Goal: Task Accomplishment & Management: Complete application form

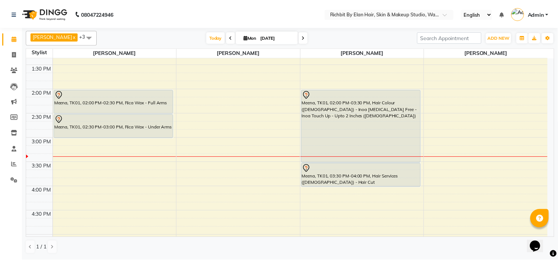
scroll to position [171, 0]
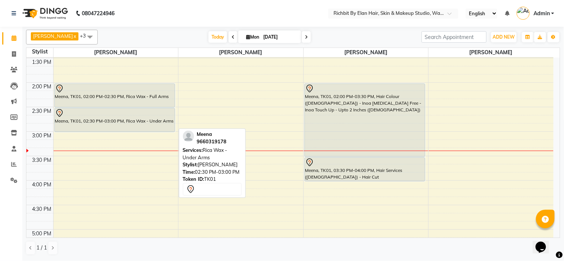
click at [162, 128] on div "Meena, TK01, 02:30 PM-03:00 PM, Rica Wax - Under Arms" at bounding box center [115, 119] width 120 height 23
click at [161, 123] on div "Meena, TK01, 02:30 PM-03:00 PM, Rica Wax - Under Arms" at bounding box center [115, 119] width 120 height 23
select select "7"
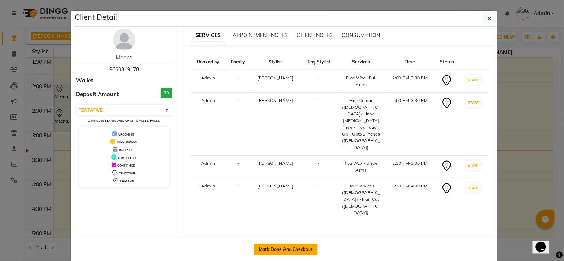
click at [300, 244] on button "Mark Done And Checkout" at bounding box center [286, 250] width 64 height 12
select select "4114"
select select "service"
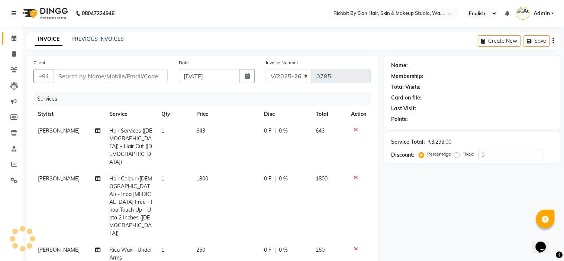
type input "9660319178"
select select "59451"
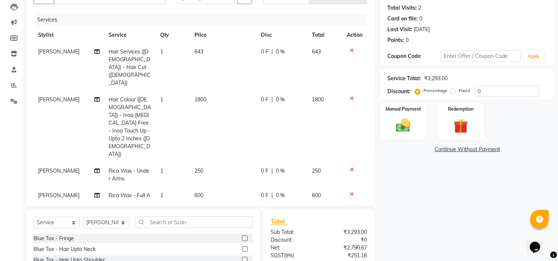
scroll to position [82, 0]
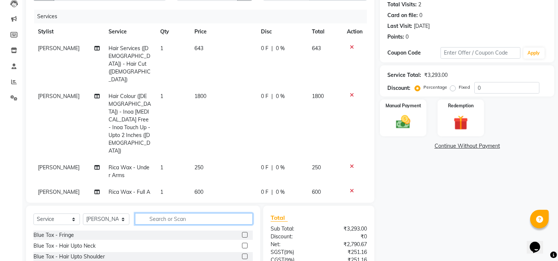
click at [185, 213] on input "text" at bounding box center [194, 219] width 118 height 12
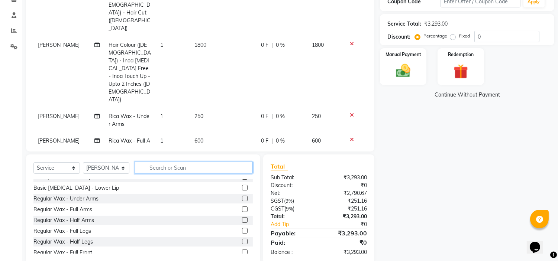
scroll to position [1403, 0]
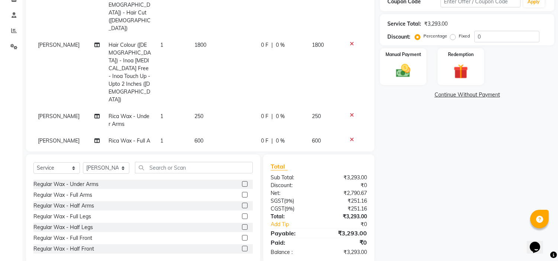
checkbox input "false"
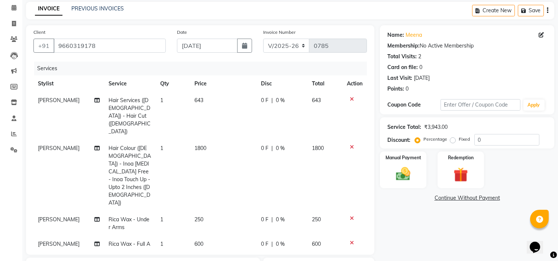
scroll to position [10, 0]
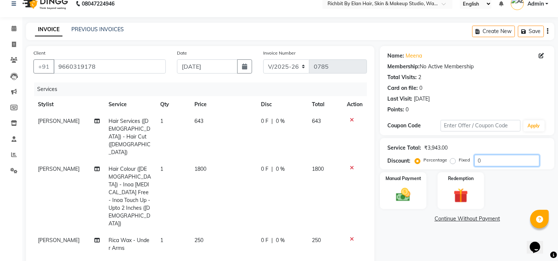
click at [491, 158] on input "0" at bounding box center [506, 161] width 65 height 12
type input "020"
click at [415, 229] on div "Name: Meena Membership: No Active Membership Total Visits: 2 Card on file: 0 La…" at bounding box center [470, 217] width 180 height 342
click at [267, 129] on td "128.6 F | 20 %" at bounding box center [281, 137] width 52 height 48
select select "39151"
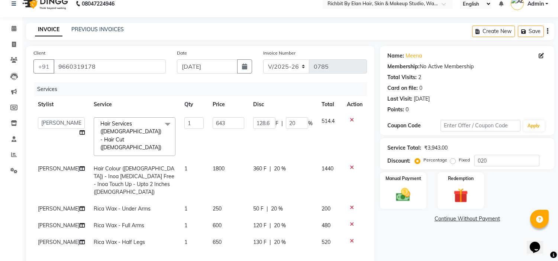
click at [291, 140] on td "128.6 F | 20 %" at bounding box center [283, 137] width 68 height 48
click at [299, 124] on input "20" at bounding box center [297, 123] width 22 height 12
type input "2"
type input "0"
click at [421, 232] on div "Name: Meena Membership: No Active Membership Total Visits: 2 Card on file: 0 La…" at bounding box center [470, 211] width 180 height 331
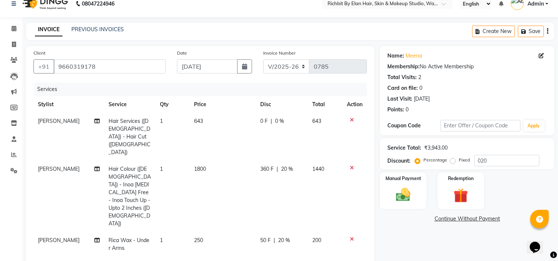
click at [272, 137] on td "0 F | 0 %" at bounding box center [282, 137] width 52 height 48
select select "39151"
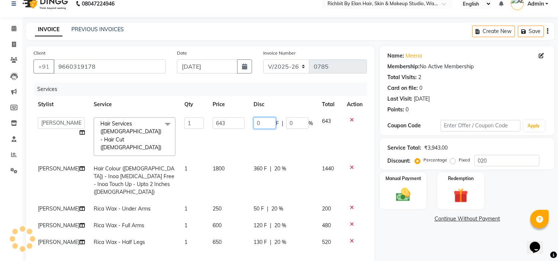
click at [263, 124] on input "0" at bounding box center [264, 123] width 22 height 12
type input "0193"
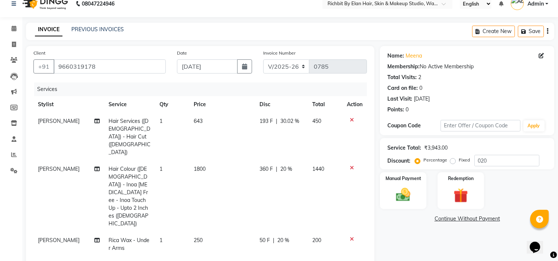
click at [400, 233] on div "Name: Meena Membership: No Active Membership Total Visits: 2 Card on file: 0 La…" at bounding box center [470, 217] width 180 height 342
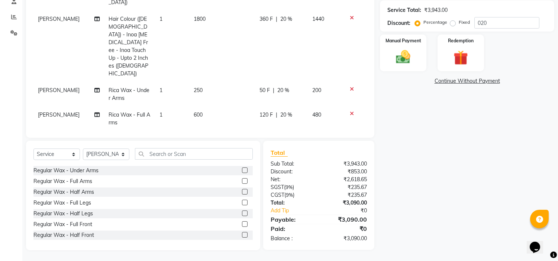
scroll to position [18, 0]
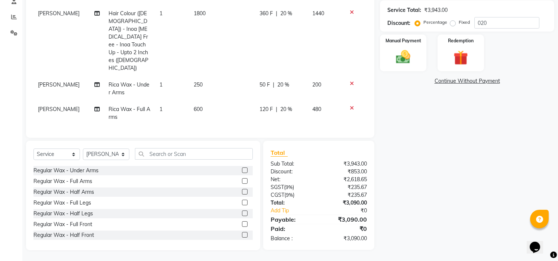
click at [267, 126] on td "130 F | 20 %" at bounding box center [281, 138] width 53 height 25
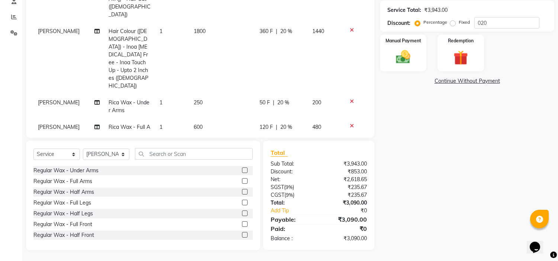
scroll to position [139, 0]
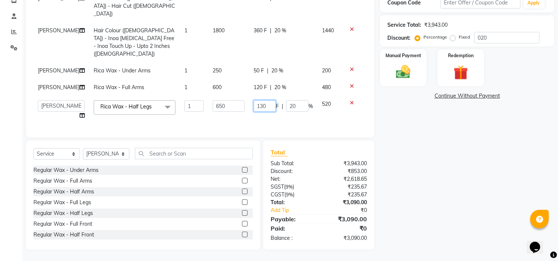
click at [267, 100] on input "130" at bounding box center [264, 106] width 22 height 12
type input "140"
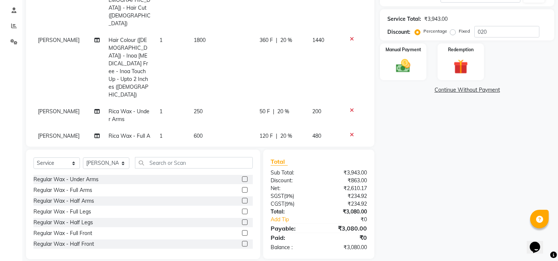
click at [461, 162] on div "Name: Meena Membership: No Active Membership Total Visits: 2 Card on file: 0 La…" at bounding box center [470, 88] width 180 height 342
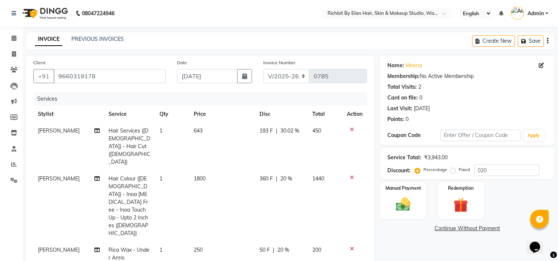
click at [267, 132] on div "193 F | 30.02 %" at bounding box center [281, 131] width 44 height 8
select select "39151"
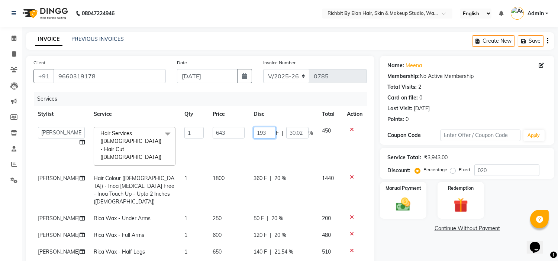
click at [268, 131] on input "193" at bounding box center [264, 133] width 22 height 12
type input "1"
click at [268, 131] on input "1" at bounding box center [264, 133] width 22 height 12
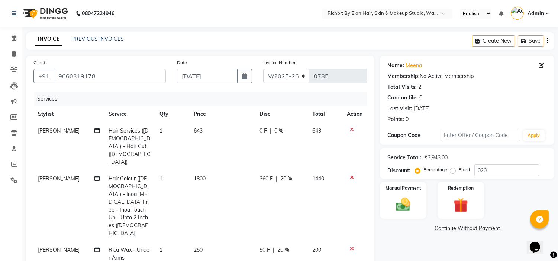
click at [285, 130] on div "0 F | 0 %" at bounding box center [281, 131] width 44 height 8
select select "39151"
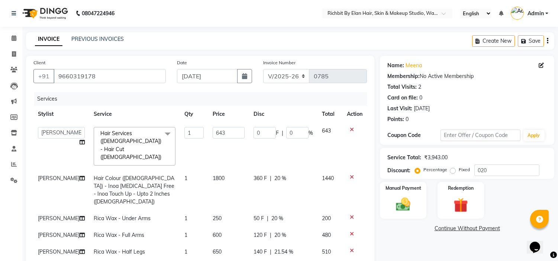
click at [397, 232] on link "Continue Without Payment" at bounding box center [466, 229] width 171 height 8
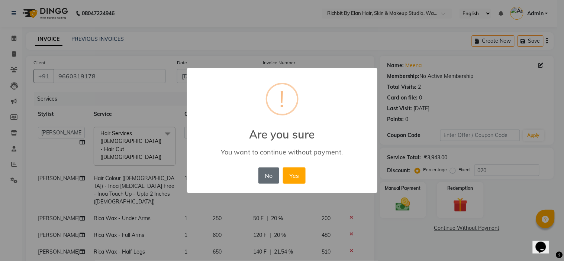
click at [271, 176] on button "No" at bounding box center [268, 176] width 21 height 16
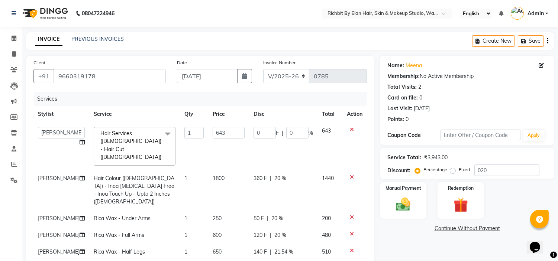
click at [284, 170] on td "360 F | 20 %" at bounding box center [283, 190] width 68 height 40
select select "39151"
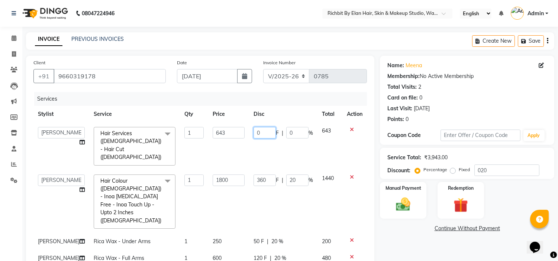
click at [258, 135] on input "0" at bounding box center [264, 133] width 22 height 12
type input "0193"
click at [393, 231] on link "Continue Without Payment" at bounding box center [466, 229] width 171 height 8
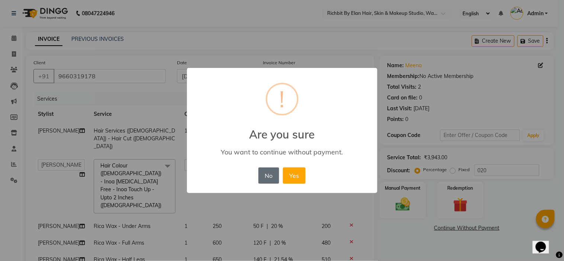
click at [260, 175] on button "No" at bounding box center [268, 176] width 21 height 16
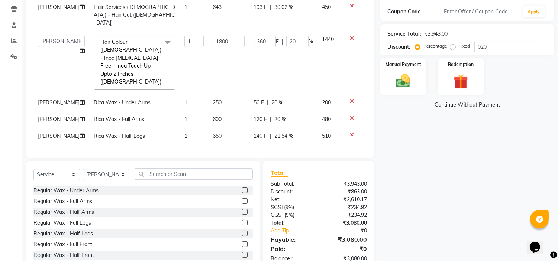
scroll to position [144, 0]
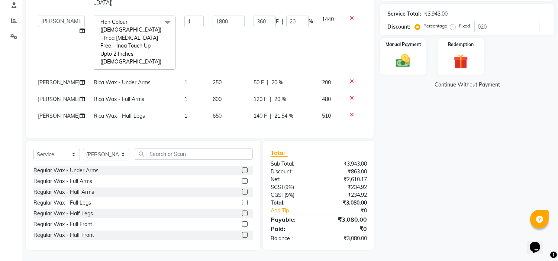
click at [264, 116] on td "140 F | 21.54 %" at bounding box center [283, 116] width 68 height 17
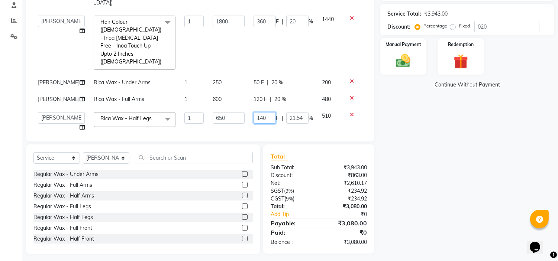
click at [266, 112] on input "140" at bounding box center [264, 118] width 22 height 12
type input "130"
click at [415, 155] on div "Name: Meena Membership: No Active Membership Total Visits: 2 Card on file: 0 La…" at bounding box center [470, 83] width 180 height 342
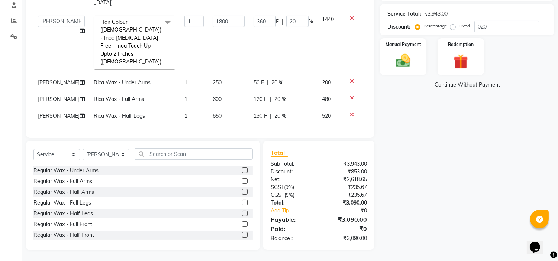
scroll to position [103, 0]
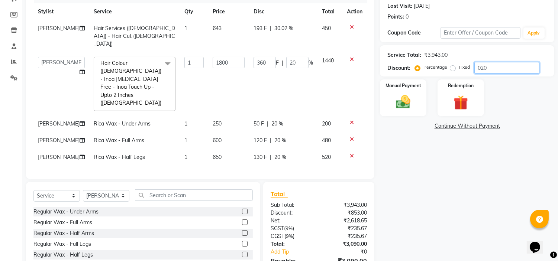
click at [488, 68] on input "020" at bounding box center [506, 68] width 65 height 12
type input "02"
type input "36"
type input "2"
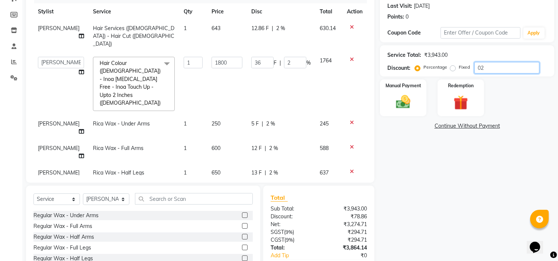
type input "022"
type input "396"
type input "22"
type input "02"
type input "36"
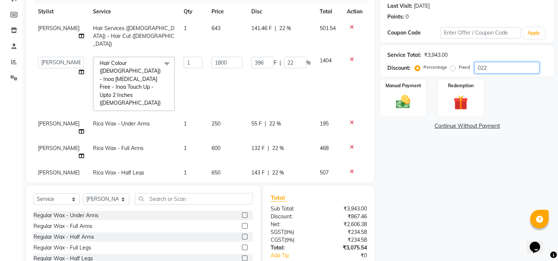
type input "2"
type input "025"
type input "450"
type input "25"
type input "02"
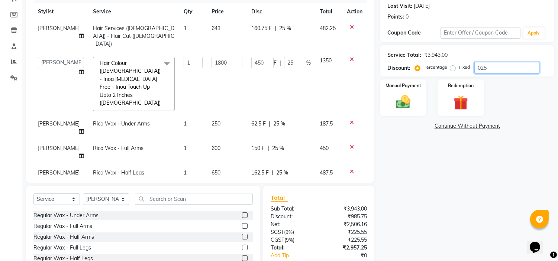
type input "36"
type input "2"
type input "024"
type input "432"
type input "24"
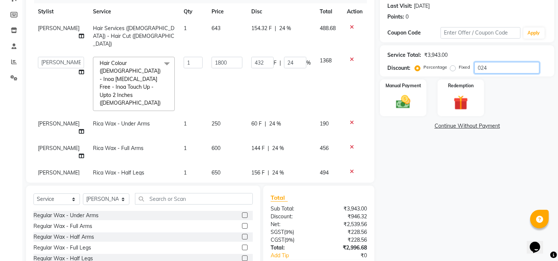
type input "02"
type input "36"
type input "2"
type input "023"
type input "414"
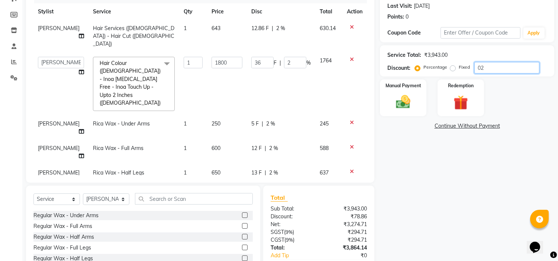
type input "23"
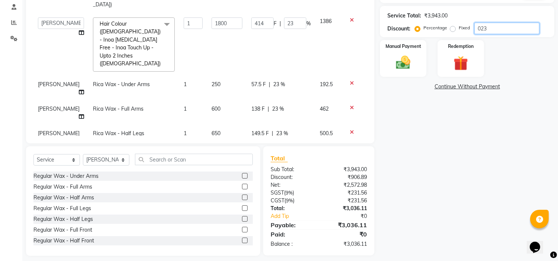
scroll to position [144, 0]
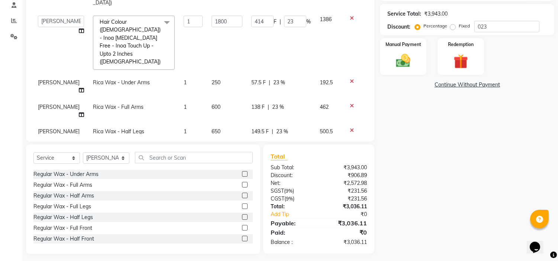
click at [453, 176] on div "Name: Meena Membership: No Active Membership Total Visits: 2 Card on file: 0 La…" at bounding box center [470, 83] width 180 height 342
click at [493, 23] on input "023" at bounding box center [506, 27] width 65 height 12
type input "02"
type input "36"
type input "2"
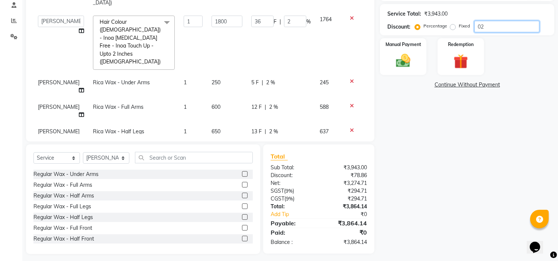
type input "024"
type input "432"
type input "24"
type input "024"
click at [451, 191] on div "Name: Meena Membership: No Active Membership Total Visits: 2 Card on file: 0 La…" at bounding box center [470, 83] width 180 height 342
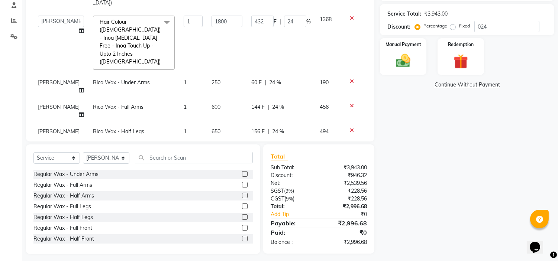
click at [257, 128] on span "156 F" at bounding box center [257, 132] width 13 height 8
click at [264, 128] on input "156" at bounding box center [262, 134] width 22 height 12
type input "150"
click at [435, 184] on div "Name: Meena Membership: No Active Membership Total Visits: 2 Card on file: 0 La…" at bounding box center [470, 83] width 180 height 342
click at [258, 103] on span "144 F" at bounding box center [257, 107] width 13 height 8
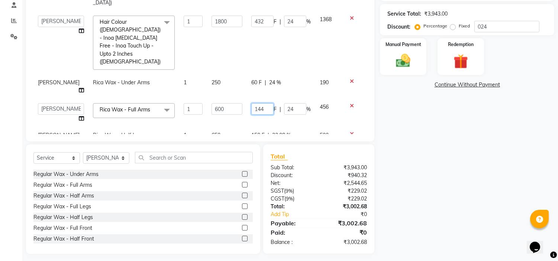
click at [259, 103] on input "144" at bounding box center [262, 109] width 22 height 12
type input "146"
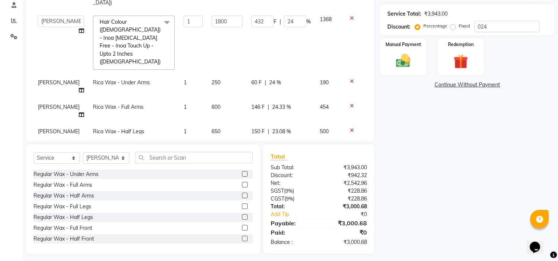
click at [415, 140] on div "Name: Meena Membership: No Active Membership Total Visits: 2 Card on file: 0 La…" at bounding box center [470, 83] width 180 height 342
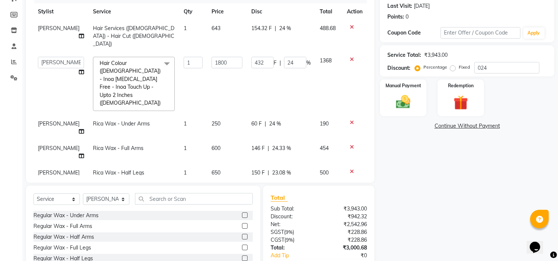
scroll to position [61, 0]
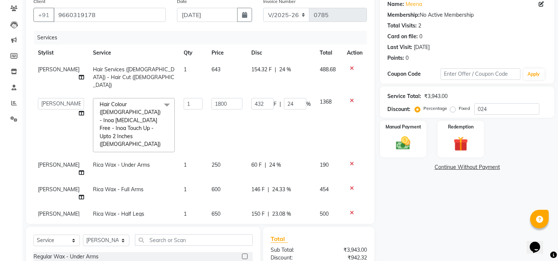
click at [259, 68] on span "154.32 F" at bounding box center [261, 70] width 20 height 8
select select "39151"
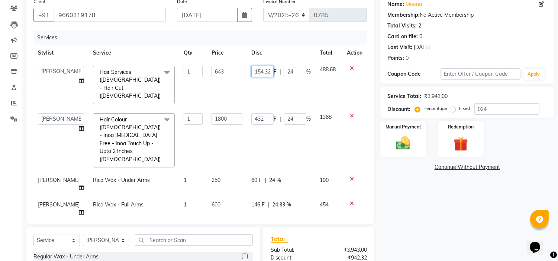
click at [261, 69] on input "154.32" at bounding box center [262, 72] width 22 height 12
click at [263, 71] on input "1542" at bounding box center [262, 72] width 22 height 12
type input "154"
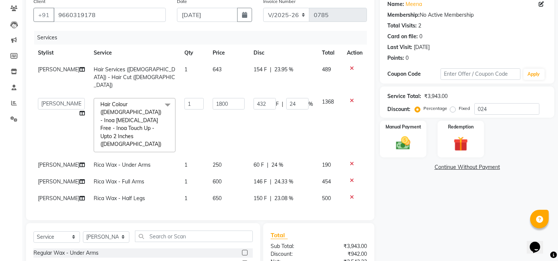
click at [428, 193] on div "Name: Meena Membership: No Active Membership Total Visits: 2 Card on file: 0 La…" at bounding box center [470, 163] width 180 height 338
click at [255, 69] on span "154 F" at bounding box center [259, 70] width 13 height 8
select select "39151"
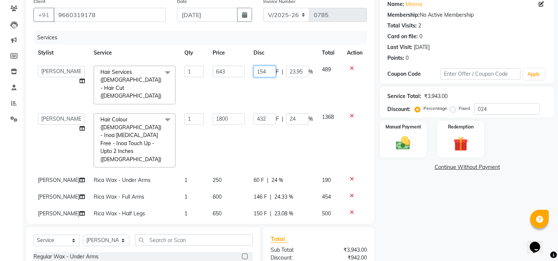
click at [262, 71] on input "154" at bounding box center [264, 72] width 22 height 12
type input "155"
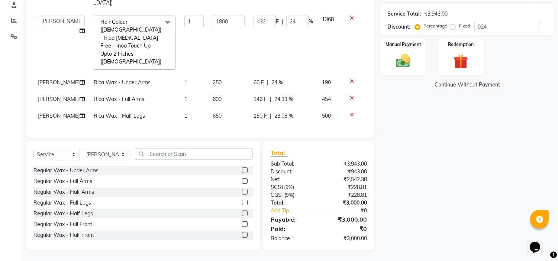
click at [437, 188] on div "Name: Meena Membership: No Active Membership Total Visits: 2 Card on file: 0 La…" at bounding box center [470, 81] width 180 height 338
click at [393, 66] on img at bounding box center [403, 60] width 25 height 17
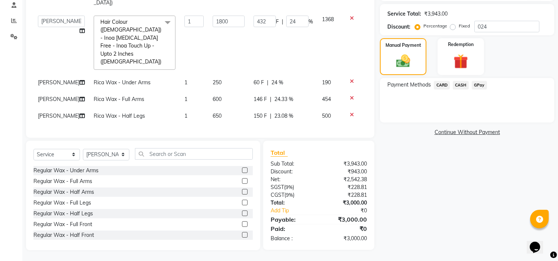
click at [481, 84] on span "GPay" at bounding box center [479, 85] width 15 height 9
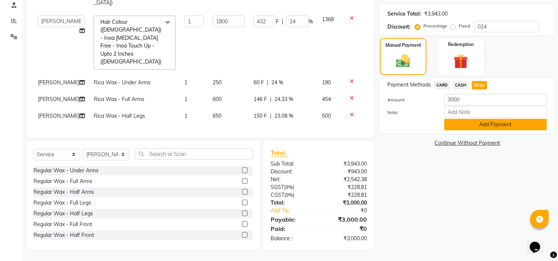
click at [488, 123] on button "Add Payment" at bounding box center [495, 125] width 103 height 12
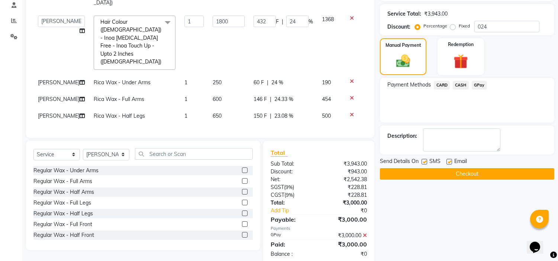
click at [492, 169] on button "Checkout" at bounding box center [467, 174] width 174 height 12
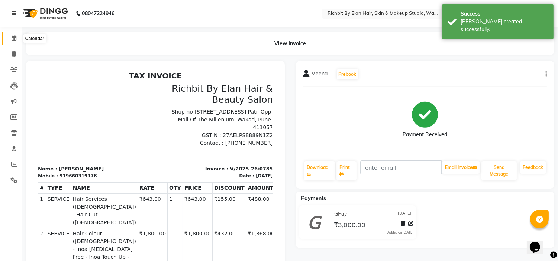
drag, startPoint x: 12, startPoint y: 39, endPoint x: 19, endPoint y: 9, distance: 31.6
click at [12, 39] on icon at bounding box center [14, 38] width 5 height 6
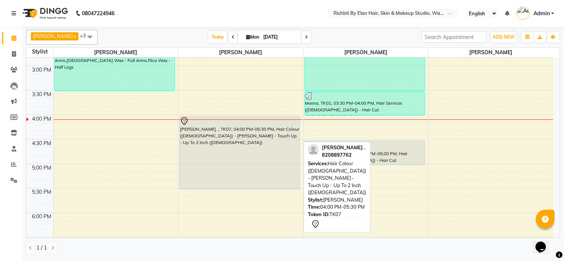
scroll to position [247, 0]
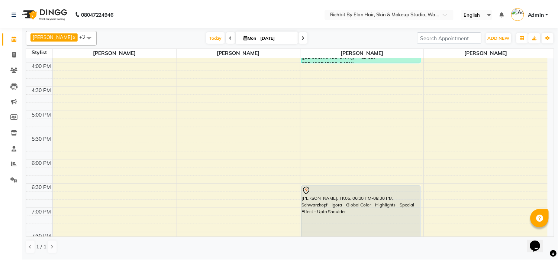
scroll to position [287, 0]
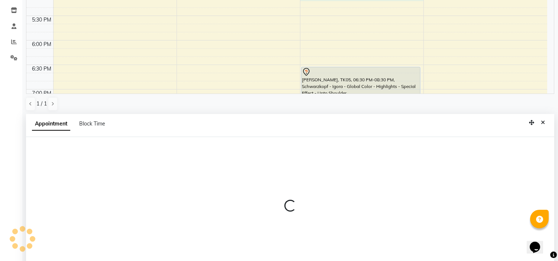
select select "39151"
select select "1020"
select select "tentative"
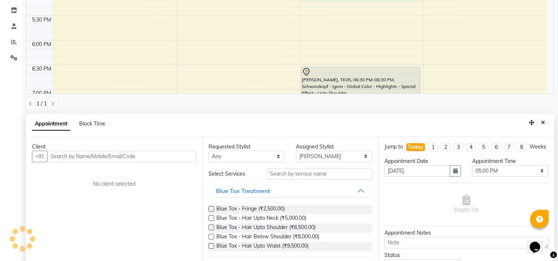
scroll to position [144, 0]
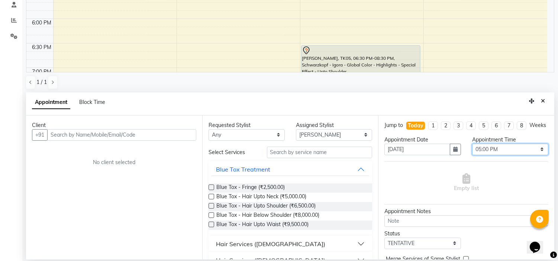
click at [489, 155] on select "Select 11:00 AM 11:15 AM 11:30 AM 11:45 AM 12:00 PM 12:15 PM 12:30 PM 12:45 PM …" at bounding box center [510, 150] width 76 height 12
select select "990"
click at [472, 150] on select "Select 11:00 AM 11:15 AM 11:30 AM 11:45 AM 12:00 PM 12:15 PM 12:30 PM 12:45 PM …" at bounding box center [510, 150] width 76 height 12
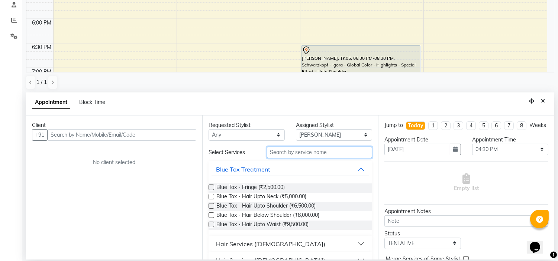
click at [311, 151] on input "text" at bounding box center [320, 153] width 106 height 12
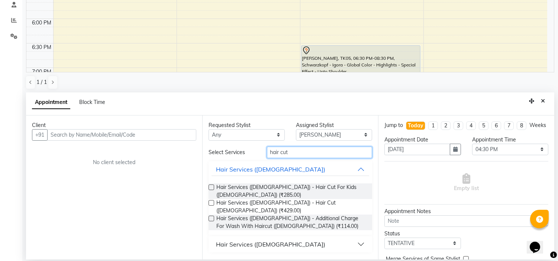
type input "hair cut"
click at [357, 238] on button "Hair Services (Female)" at bounding box center [290, 244] width 158 height 13
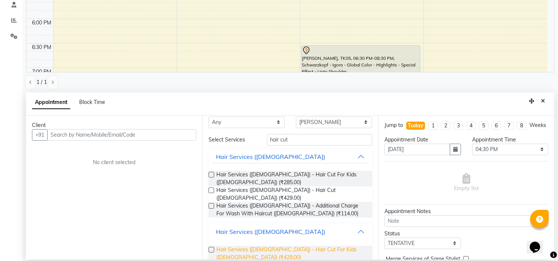
scroll to position [23, 0]
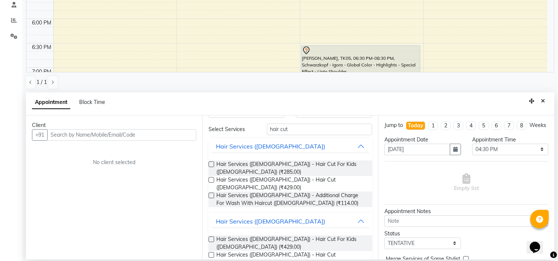
click at [212, 252] on label at bounding box center [211, 255] width 6 height 6
click at [212, 253] on input "checkbox" at bounding box center [210, 255] width 5 height 5
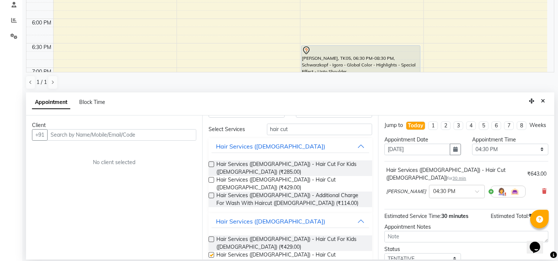
checkbox input "false"
click at [103, 132] on input "text" at bounding box center [121, 135] width 149 height 12
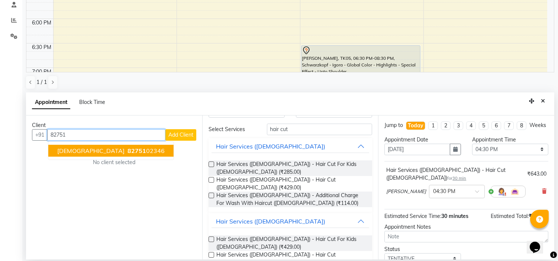
click at [127, 153] on span "82751" at bounding box center [136, 150] width 19 height 7
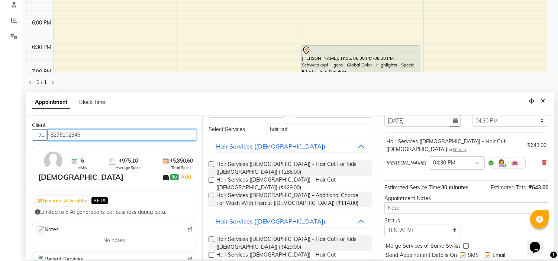
scroll to position [51, 0]
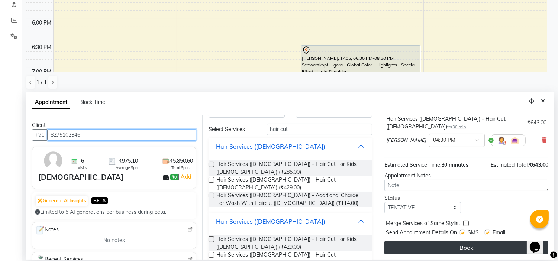
type input "8275102346"
click at [459, 242] on button "Book" at bounding box center [466, 247] width 164 height 13
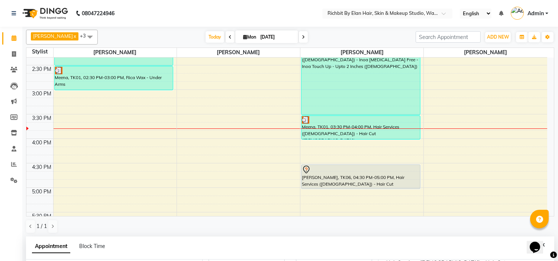
scroll to position [287, 0]
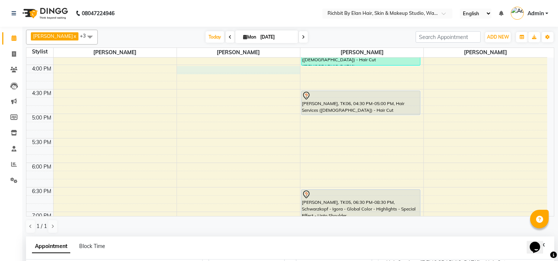
click at [181, 71] on div "10:00 AM 10:30 AM 11:00 AM 11:30 AM 12:00 PM 12:30 PM 1:00 PM 1:30 PM 2:00 PM 2…" at bounding box center [286, 65] width 521 height 588
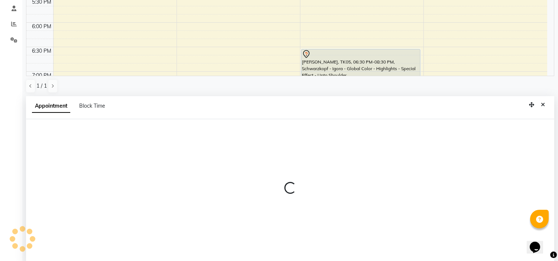
scroll to position [144, 0]
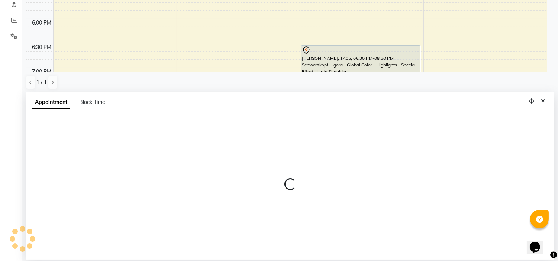
select select "61438"
select select "960"
select select "tentative"
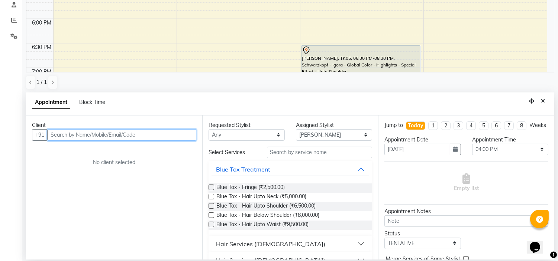
click at [162, 133] on input "text" at bounding box center [121, 135] width 149 height 12
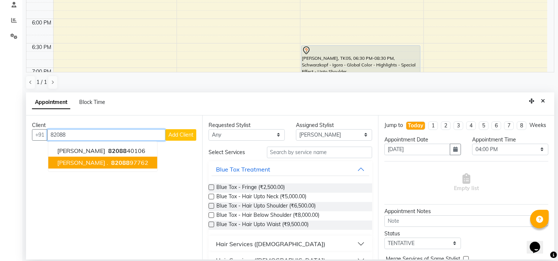
click at [127, 161] on button "Chetna . 82088 97762" at bounding box center [102, 163] width 109 height 12
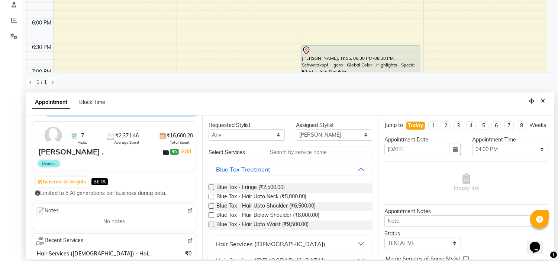
scroll to position [82, 0]
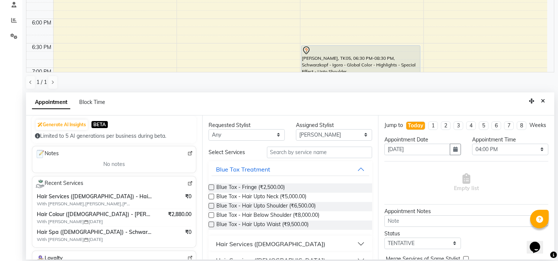
type input "8208897762"
click at [303, 153] on input "text" at bounding box center [320, 153] width 106 height 12
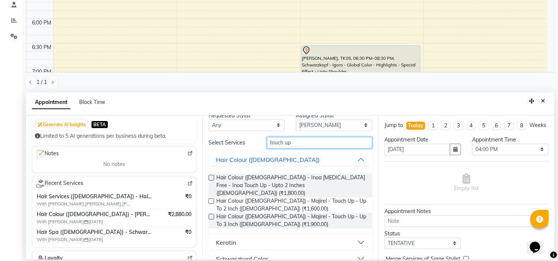
scroll to position [15, 0]
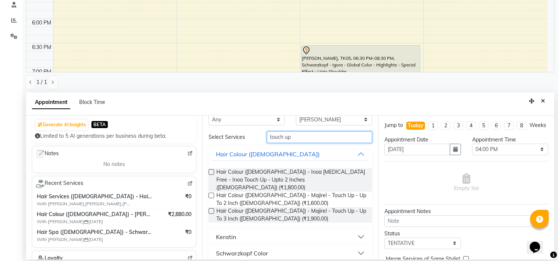
type input "touch up"
click at [213, 193] on label at bounding box center [211, 196] width 6 height 6
click at [213, 194] on input "checkbox" at bounding box center [210, 196] width 5 height 5
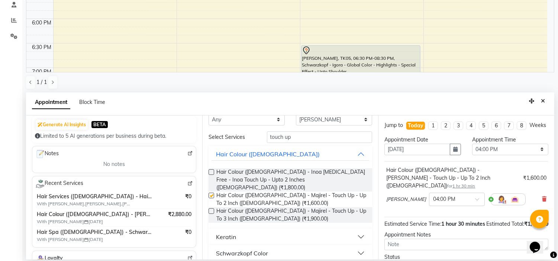
checkbox input "false"
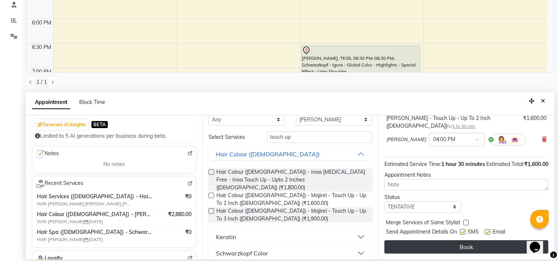
scroll to position [67, 0]
click at [446, 243] on button "Book" at bounding box center [466, 246] width 164 height 13
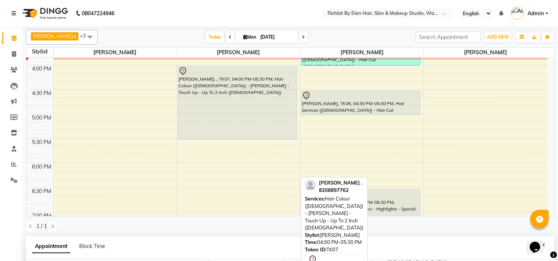
scroll to position [246, 0]
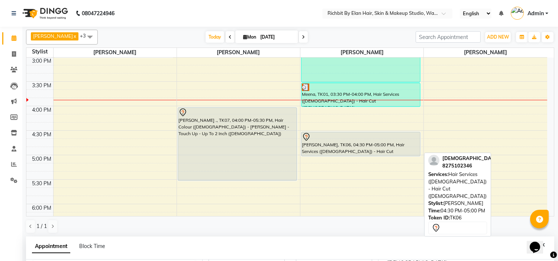
click at [326, 141] on div at bounding box center [361, 137] width 118 height 9
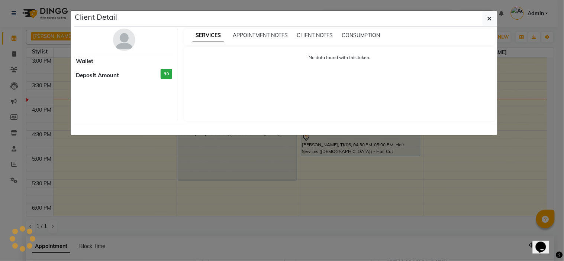
select select "7"
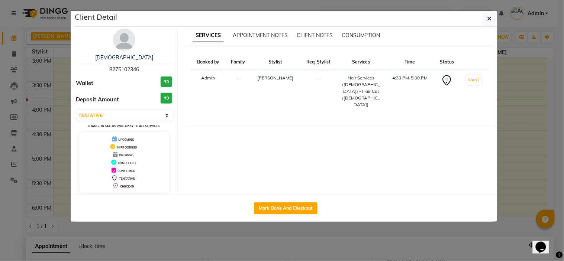
click at [127, 42] on img at bounding box center [124, 40] width 22 height 22
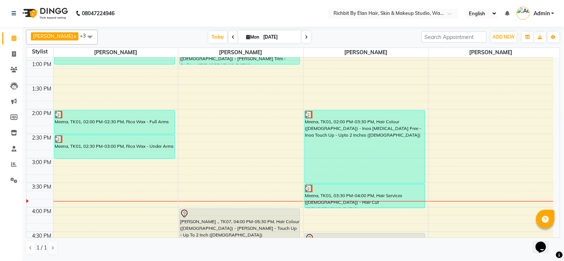
scroll to position [206, 0]
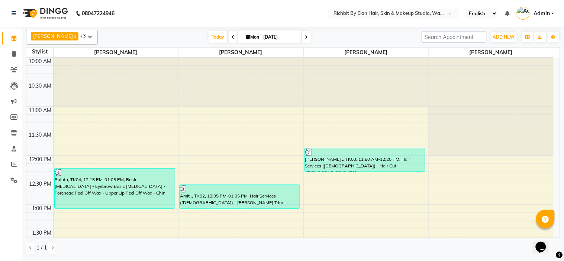
scroll to position [206, 0]
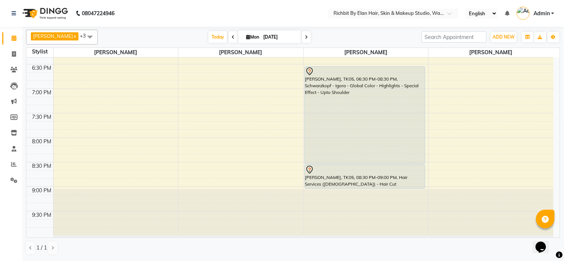
scroll to position [411, 0]
